Goal: Task Accomplishment & Management: Use online tool/utility

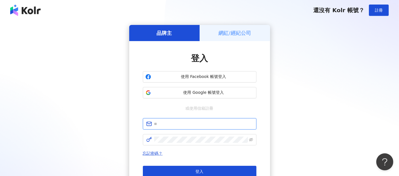
click at [160, 125] on input "text" at bounding box center [203, 124] width 99 height 6
paste input "**********"
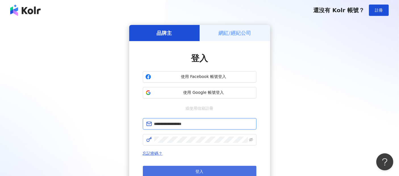
type input "**********"
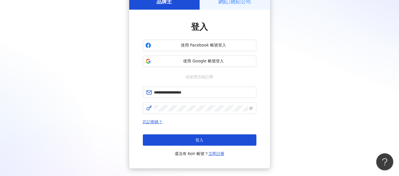
click at [205, 137] on button "登入" at bounding box center [200, 140] width 114 height 11
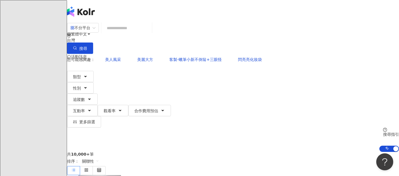
click at [343, 57] on div "您可能感興趣： 美人風采 美麗大方 客製-蠟筆小新不倒翁+三眼怪 閃亮亮化妝袋 類型 性別 追蹤數 互動率 觀看率 合作費用預估 更多篩選 搜尋指引 AI 開…" at bounding box center [233, 103] width 332 height 98
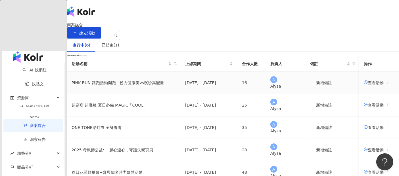
click at [359, 94] on td "查看活動" at bounding box center [379, 83] width 40 height 22
click at [364, 85] on span "查看活動" at bounding box center [374, 82] width 20 height 5
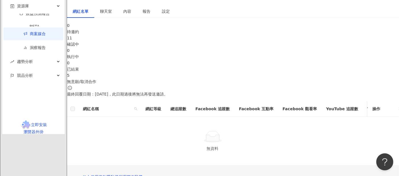
scroll to position [95, 0]
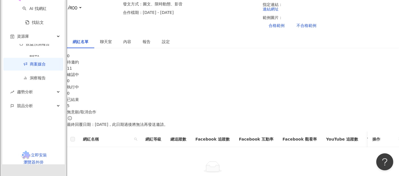
click at [162, 65] on div "11" at bounding box center [233, 68] width 332 height 6
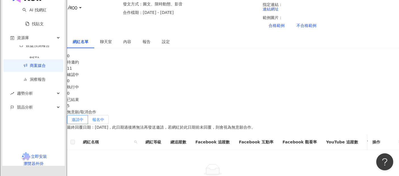
click at [109, 115] on label "報名中" at bounding box center [98, 119] width 21 height 9
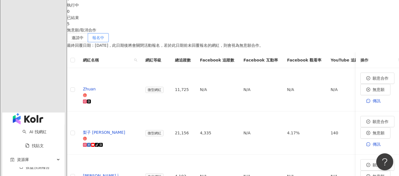
scroll to position [189, 0]
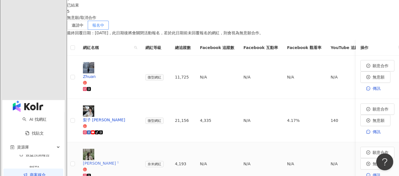
click at [123, 160] on div "[PERSON_NAME] ᵕ̈" at bounding box center [109, 163] width 53 height 6
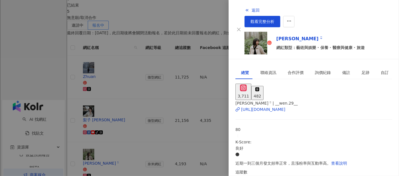
scroll to position [149, 0]
click at [74, 123] on div at bounding box center [199, 88] width 399 height 176
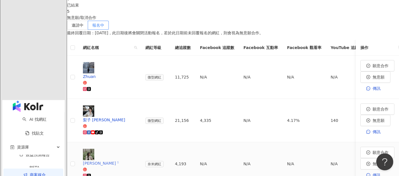
click at [118, 160] on div "[PERSON_NAME] ᵕ̈" at bounding box center [109, 163] width 53 height 6
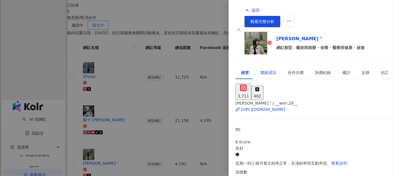
click at [260, 70] on div "聯絡資訊" at bounding box center [268, 73] width 16 height 6
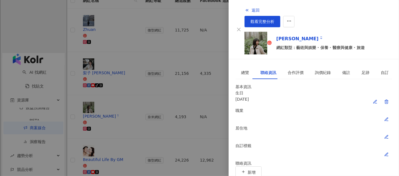
scroll to position [284, 0]
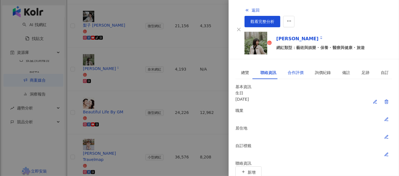
click at [293, 70] on div "合作評價" at bounding box center [296, 73] width 16 height 6
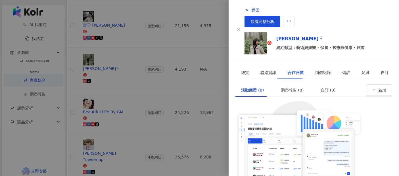
scroll to position [62, 0]
click at [316, 70] on div "詢價紀錄" at bounding box center [323, 73] width 16 height 6
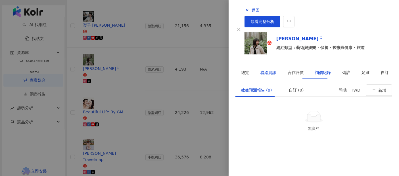
click at [268, 70] on div "聯絡資訊" at bounding box center [268, 73] width 16 height 6
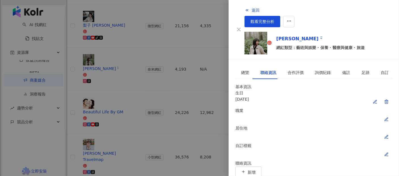
scroll to position [10, 0]
click at [243, 70] on div "總覽" at bounding box center [245, 73] width 8 height 6
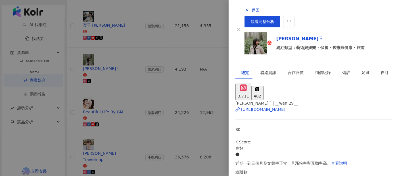
scroll to position [0, 0]
click at [71, 105] on div at bounding box center [199, 88] width 399 height 176
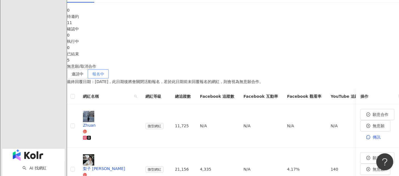
scroll to position [144, 0]
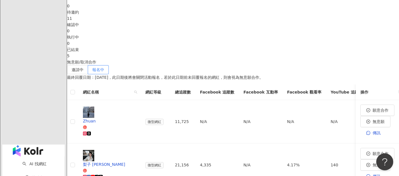
click at [344, 74] on p "最終回覆日期：[DATE]，此日期後將會關閉活動報名，若於此日期前未回覆報名的網紅，則會視為無意願合作。" at bounding box center [233, 77] width 332 height 6
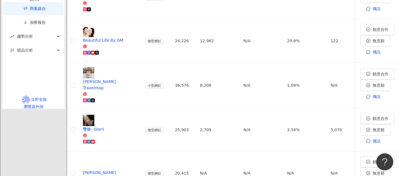
scroll to position [365, 0]
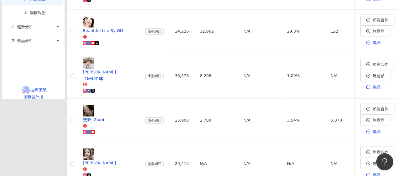
click at [391, 94] on div "0 待邀約 11 確認中 0 執行中 0 已結束 5 無意願/取消合作 邀請中 報名中 最終回覆日期：[DATE]，此日期後將會關閉活動報名，若於此日期前未回…" at bounding box center [233, 59] width 332 height 554
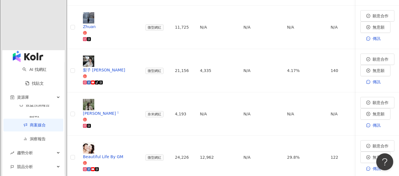
scroll to position [207, 0]
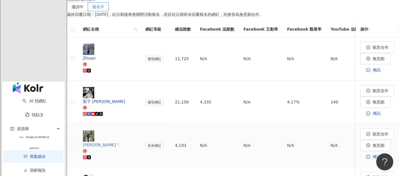
click at [91, 156] on icon at bounding box center [89, 158] width 4 height 4
click at [372, 132] on span "願意合作" at bounding box center [380, 134] width 16 height 5
drag, startPoint x: 136, startPoint y: 81, endPoint x: 131, endPoint y: 83, distance: 5.5
click at [131, 142] on div "Beautiful Life By GM" at bounding box center [109, 145] width 53 height 6
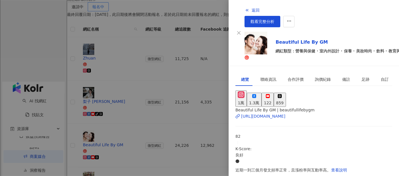
click at [76, 95] on div at bounding box center [199, 88] width 399 height 176
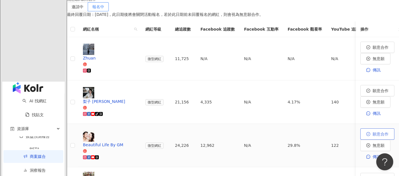
click at [360, 129] on button "願意合作" at bounding box center [377, 134] width 34 height 11
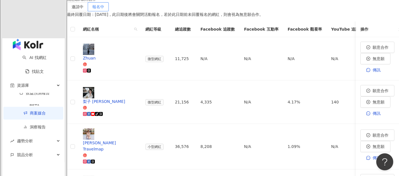
drag, startPoint x: 392, startPoint y: 112, endPoint x: 376, endPoint y: 115, distance: 16.3
click at [392, 112] on div "0 待邀約 8 確認中 3 執行中 0 已結束 5 無意願/取消合作 邀請中 報名中 最終回覆日期：[DATE]，此日期後將會關閉活動報名，若於此日期前未回覆…" at bounding box center [233, 173] width 332 height 467
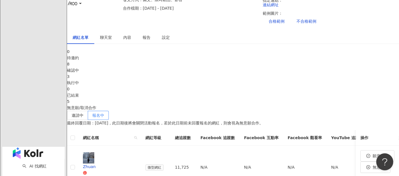
scroll to position [81, 0]
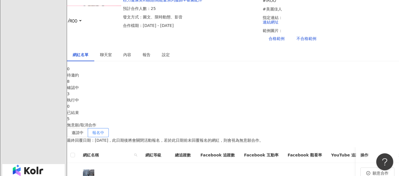
click at [228, 97] on div "執行中" at bounding box center [233, 100] width 332 height 6
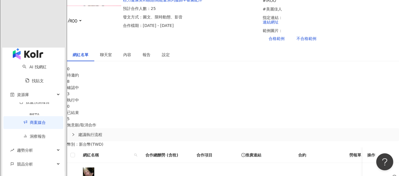
scroll to position [176, 0]
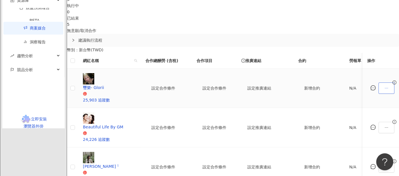
click at [384, 86] on icon "ellipsis" at bounding box center [386, 88] width 4 height 4
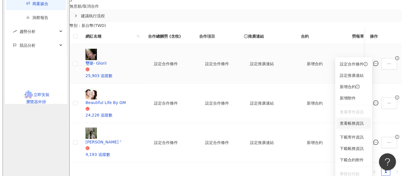
scroll to position [207, 0]
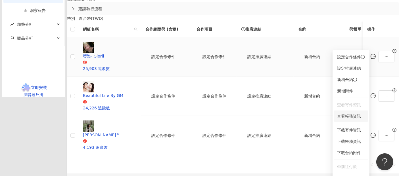
click at [350, 116] on span "查看帳務資訊" at bounding box center [351, 116] width 28 height 6
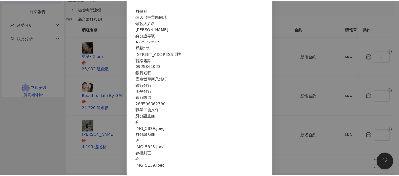
scroll to position [41, 0]
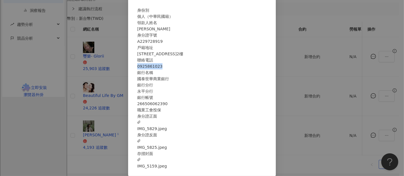
drag, startPoint x: 222, startPoint y: 58, endPoint x: 195, endPoint y: 58, distance: 26.7
click at [195, 58] on div "聯絡電話 [PHONE_NUMBER]" at bounding box center [201, 63] width 129 height 12
copy div "聯絡電話 [PHONE_NUMBER]"
drag, startPoint x: 89, startPoint y: 147, endPoint x: 102, endPoint y: 131, distance: 20.6
click at [90, 147] on div "帳務資訊 身份別 個人（中華民國籍） 領款人姓名 [PERSON_NAME] 身分證字號 A229728919 戶籍地址 [STREET_ADDRESS]2樓…" at bounding box center [202, 88] width 404 height 176
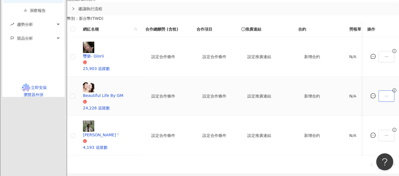
click at [384, 94] on icon "ellipsis" at bounding box center [386, 96] width 4 height 4
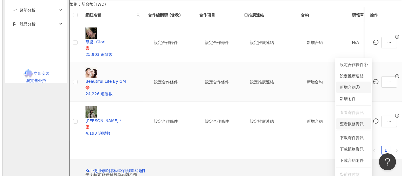
scroll to position [232, 0]
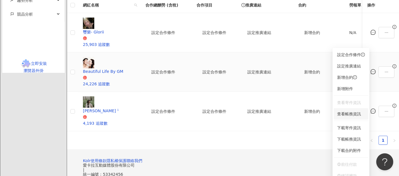
click at [345, 115] on span "查看帳務資訊" at bounding box center [351, 114] width 28 height 6
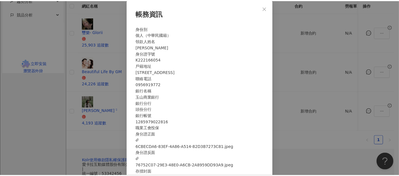
scroll to position [227, 0]
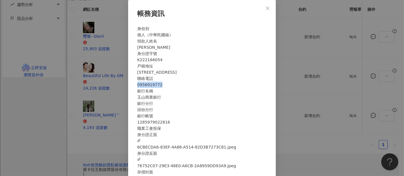
drag, startPoint x: 224, startPoint y: 98, endPoint x: 190, endPoint y: 98, distance: 33.5
click at [190, 88] on div "聯絡電話 [PHONE_NUMBER]" at bounding box center [201, 82] width 129 height 12
copy div "聯絡電話 [PHONE_NUMBER]"
click at [325, 121] on div "帳務資訊 身份別 個人（中華民國籍） 領款人姓名 [PERSON_NAME] 身分證字號 K222166054 戶籍地址 [STREET_ADDRESS] 聯…" at bounding box center [202, 88] width 404 height 176
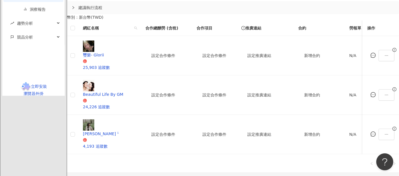
scroll to position [196, 0]
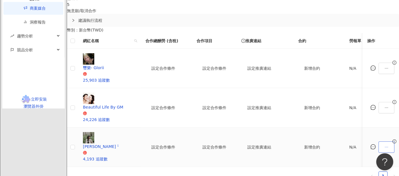
click at [384, 145] on icon "ellipsis" at bounding box center [386, 147] width 4 height 4
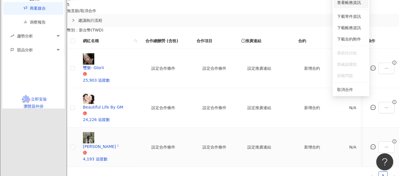
click at [349, 3] on span "查看帳務資訊" at bounding box center [351, 2] width 28 height 6
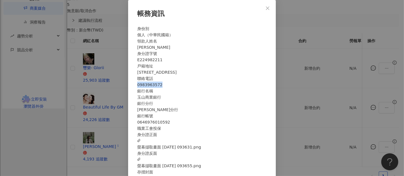
drag, startPoint x: 205, startPoint y: 97, endPoint x: 192, endPoint y: 95, distance: 12.9
click at [192, 88] on div "聯絡電話 [PHONE_NUMBER]" at bounding box center [201, 82] width 129 height 12
copy div "聯絡電話 [PHONE_NUMBER]"
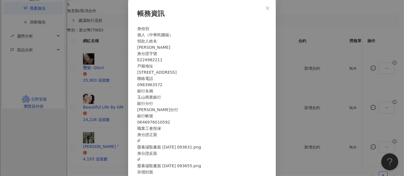
drag, startPoint x: 106, startPoint y: 146, endPoint x: 112, endPoint y: 150, distance: 7.0
click at [106, 146] on div "帳務資訊 身份別 個人（中華民國籍） 領款人姓名 [PERSON_NAME] 身分證字號 E224982211 戶籍地址 [STREET_ADDRESS]之2…" at bounding box center [202, 88] width 404 height 176
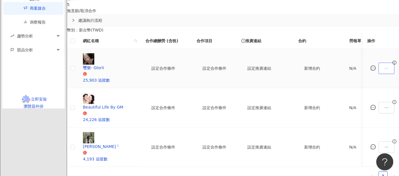
click at [384, 66] on icon "ellipsis" at bounding box center [386, 68] width 4 height 4
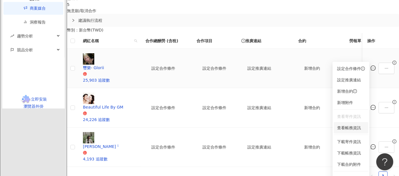
click at [349, 127] on span "查看帳務資訊" at bounding box center [351, 128] width 28 height 6
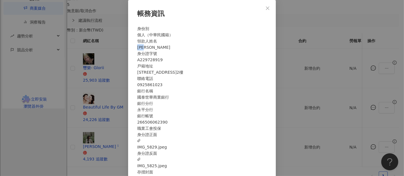
drag, startPoint x: 215, startPoint y: 48, endPoint x: 196, endPoint y: 48, distance: 19.3
click at [196, 48] on div "領款人姓名 [PERSON_NAME]" at bounding box center [201, 44] width 129 height 12
copy div "領款人姓名 [PERSON_NAME]"
click at [103, 141] on div "帳務資訊 身份別 個人（中華民國籍） 領款人姓名 [PERSON_NAME] 身分證字號 A229728919 戶籍地址 [STREET_ADDRESS]2樓…" at bounding box center [202, 88] width 404 height 176
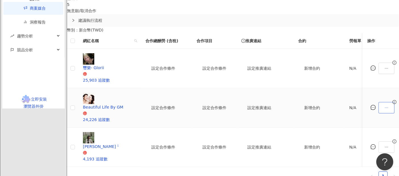
click at [384, 106] on icon "ellipsis" at bounding box center [386, 108] width 4 height 4
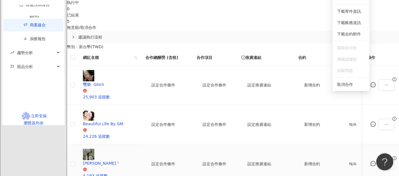
scroll to position [164, 0]
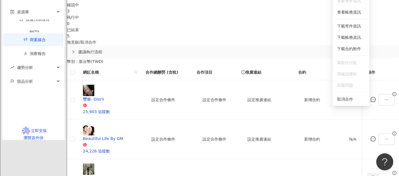
drag, startPoint x: 334, startPoint y: 163, endPoint x: 362, endPoint y: 129, distance: 43.4
click at [334, 163] on div "網紅名稱 合作總酬勞 (含稅) 合作項目 推廣連結 合約 勞報單 其他附件 上線連結 領款人身份 備註 付款狀態 操作 璽樂- Glorii 25,903 追…" at bounding box center [233, 141] width 332 height 152
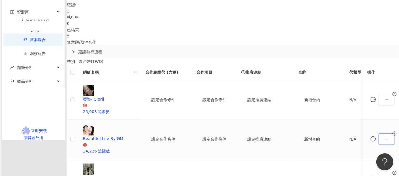
click at [384, 137] on icon "ellipsis" at bounding box center [386, 139] width 4 height 4
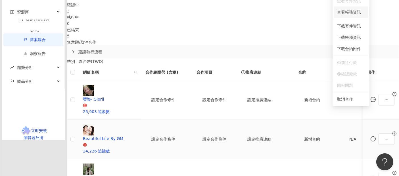
click at [345, 16] on li "查看帳務資訊" at bounding box center [351, 12] width 35 height 11
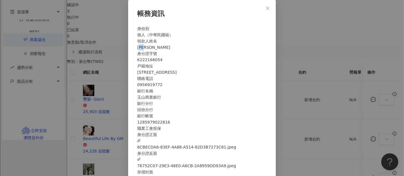
drag, startPoint x: 211, startPoint y: 47, endPoint x: 202, endPoint y: 47, distance: 9.7
click at [202, 47] on div "[PERSON_NAME]" at bounding box center [201, 47] width 129 height 6
drag, startPoint x: 200, startPoint y: 47, endPoint x: 213, endPoint y: 47, distance: 13.1
click at [213, 47] on div "[PERSON_NAME]" at bounding box center [201, 47] width 129 height 6
copy div "[PERSON_NAME]"
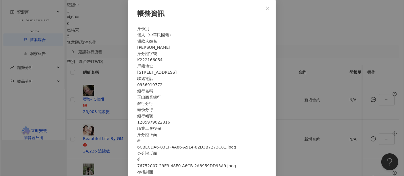
click at [301, 146] on div "帳務資訊 身份別 個人（中華民國籍） 領款人姓名 [PERSON_NAME] 身分證字號 K222166054 戶籍地址 [STREET_ADDRESS] 聯…" at bounding box center [202, 88] width 404 height 176
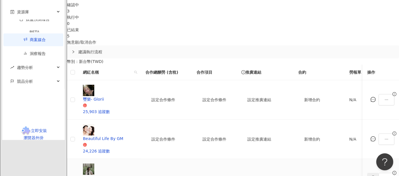
click at [367, 173] on button "button" at bounding box center [372, 178] width 11 height 11
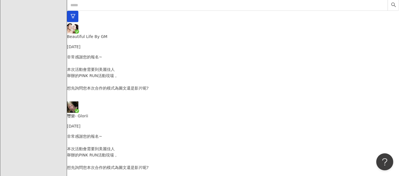
scroll to position [97, 0]
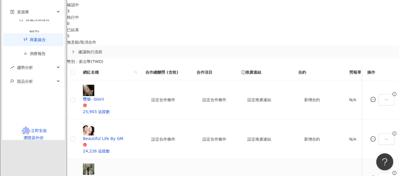
click at [378, 173] on span at bounding box center [386, 178] width 16 height 11
click at [384, 176] on icon "ellipsis" at bounding box center [386, 179] width 4 height 4
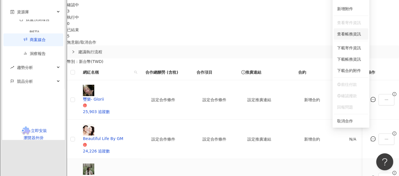
click at [345, 34] on span "查看帳務資訊" at bounding box center [351, 34] width 28 height 6
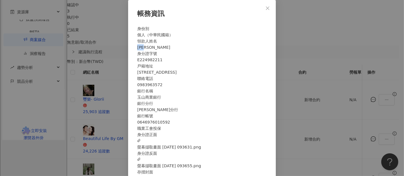
click at [199, 49] on div "領款人姓名 [PERSON_NAME]" at bounding box center [201, 44] width 129 height 12
copy div "領款人姓名 [PERSON_NAME]"
click at [318, 154] on div "帳務資訊 身份別 個人（中華民國籍） 領款人姓名 [PERSON_NAME] 身分證字號 E224982211 戶籍地址 [STREET_ADDRESS]之2…" at bounding box center [202, 88] width 404 height 176
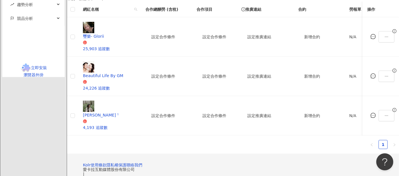
scroll to position [164, 0]
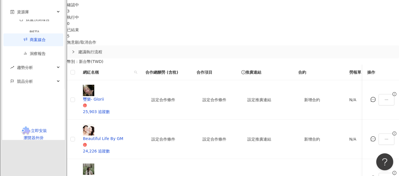
click at [186, 58] on div "幣別 ： 新台幣 ( TWD ) 網紅名稱 合作總酬勞 (含稅) 合作項目 推廣連結 合約 勞報單 其他附件 上線連結 領款人身份 備註 付款狀態 操作 璽樂…" at bounding box center [233, 137] width 332 height 158
click at [396, 84] on div "0 待邀約 8 確認中 3 執行中 0 已結束 5 無意願/取消合作 建議執行流程 幣別 ： 新台幣 ( TWD ) 網紅名稱 合作總酬勞 (含稅) 合作項目…" at bounding box center [233, 100] width 332 height 234
click at [385, 63] on div "幣別 ： 新台幣 ( TWD ) 網紅名稱 合作總酬勞 (含稅) 合作項目 推廣連結 合約 勞報單 其他附件 上線連結 領款人身份 備註 付款狀態 操作 璽樂…" at bounding box center [233, 137] width 332 height 158
